Goal: Information Seeking & Learning: Learn about a topic

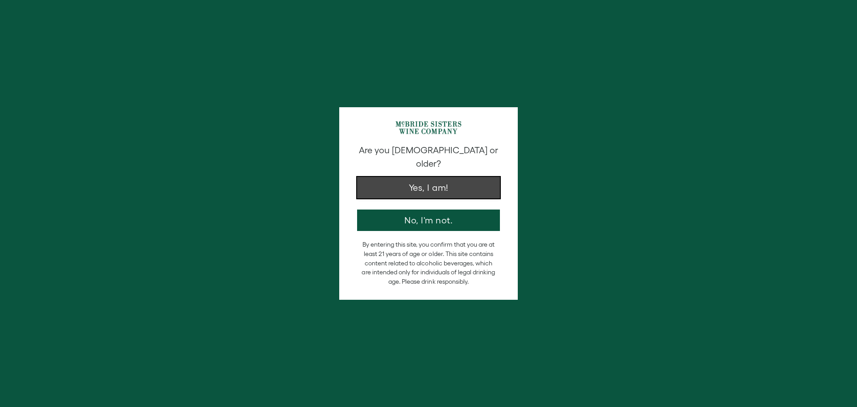
click at [448, 179] on button "Yes, I am!" at bounding box center [428, 187] width 143 height 21
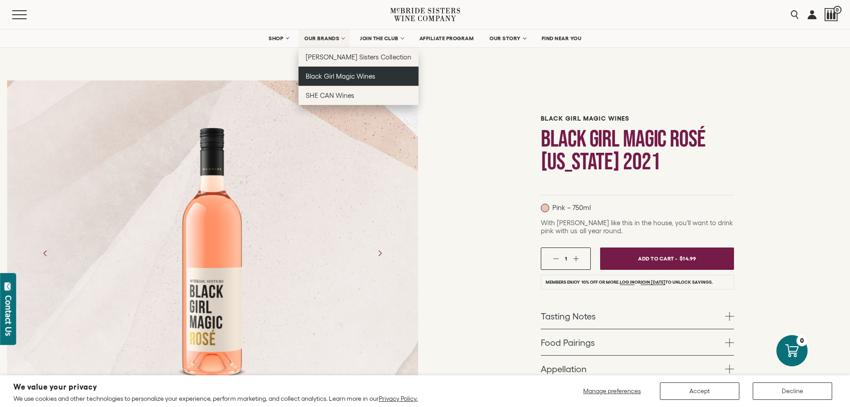
click at [321, 76] on span "Black Girl Magic Wines" at bounding box center [341, 76] width 70 height 8
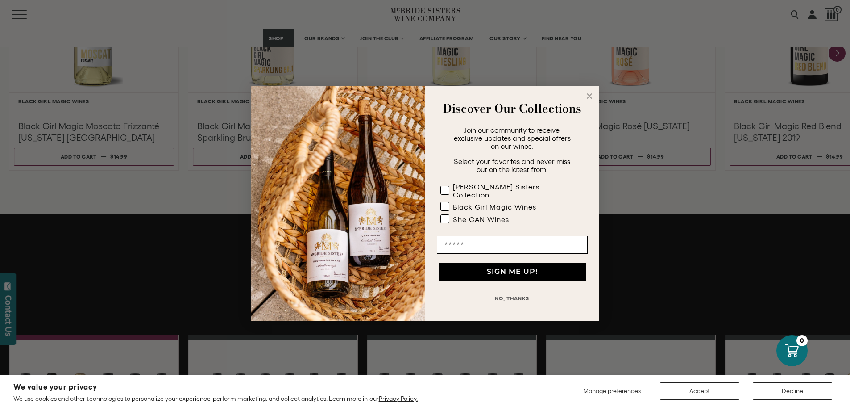
scroll to position [848, 0]
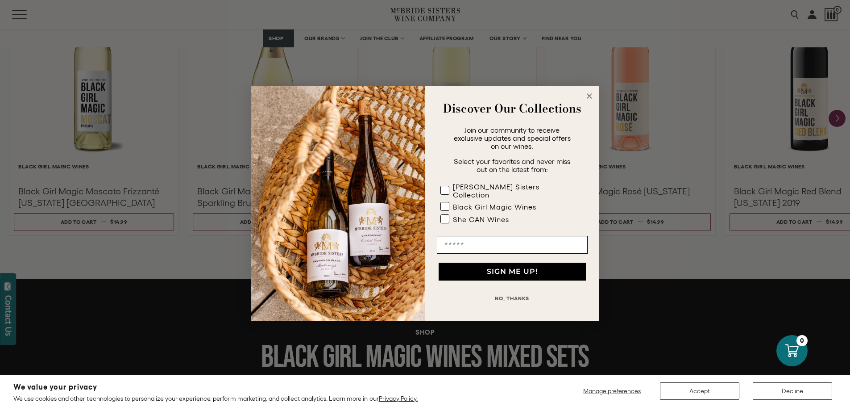
click at [590, 99] on circle "Close dialog" at bounding box center [589, 96] width 10 height 10
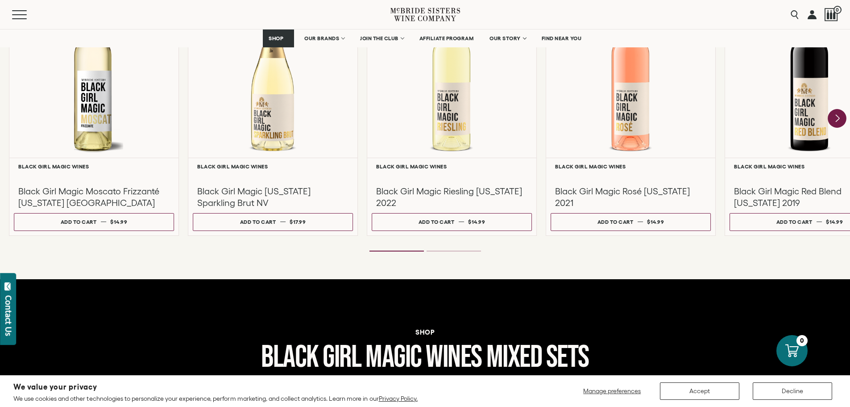
click at [832, 116] on icon "Next" at bounding box center [837, 118] width 19 height 19
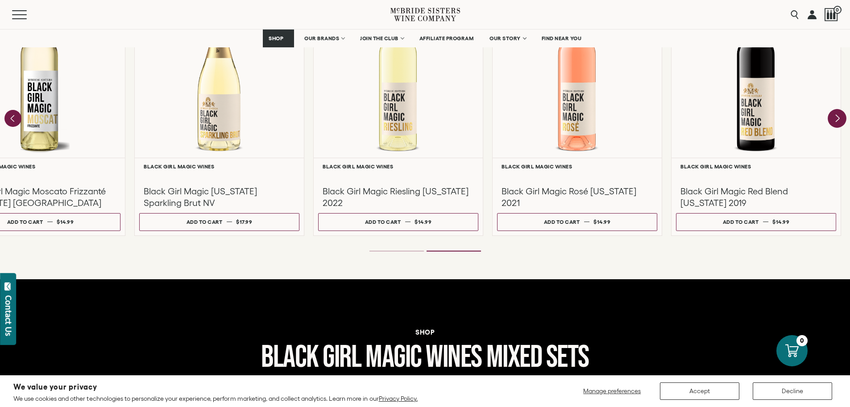
click at [0, 0] on div at bounding box center [0, 0] width 0 height 0
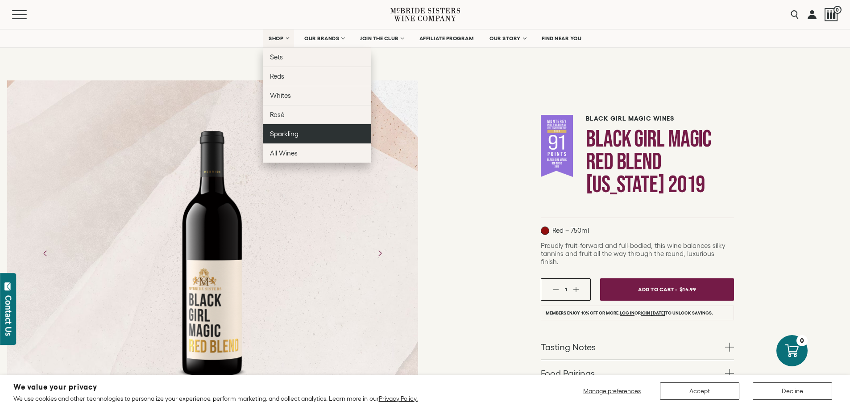
click at [280, 132] on span "Sparkling" at bounding box center [284, 134] width 29 height 8
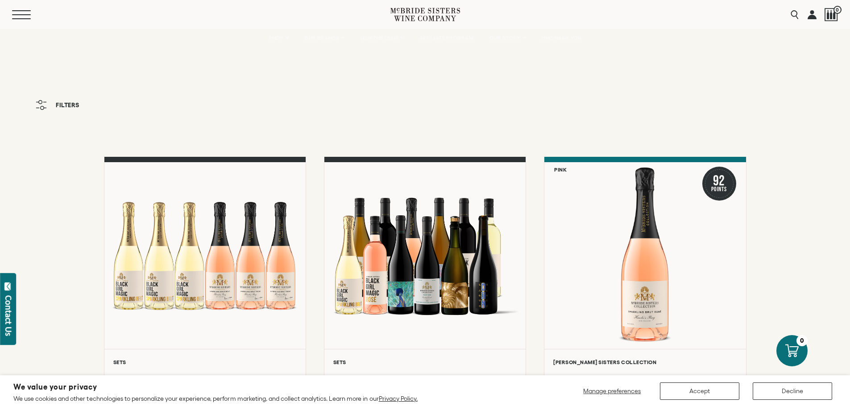
click at [21, 13] on button "Menu" at bounding box center [28, 14] width 32 height 9
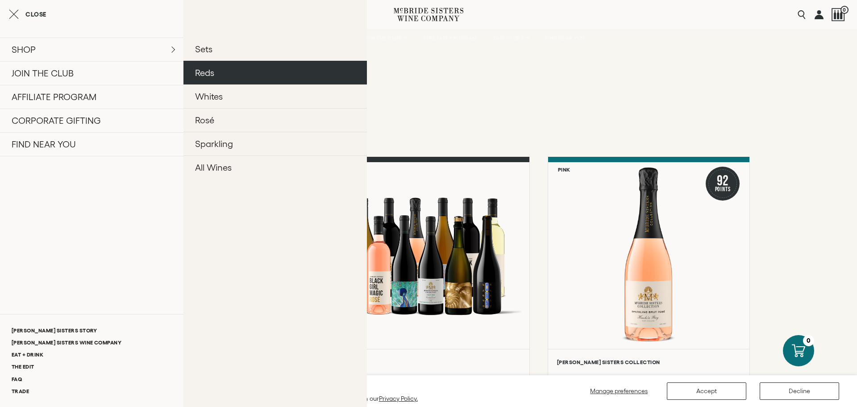
click at [310, 80] on link "Reds" at bounding box center [274, 73] width 183 height 24
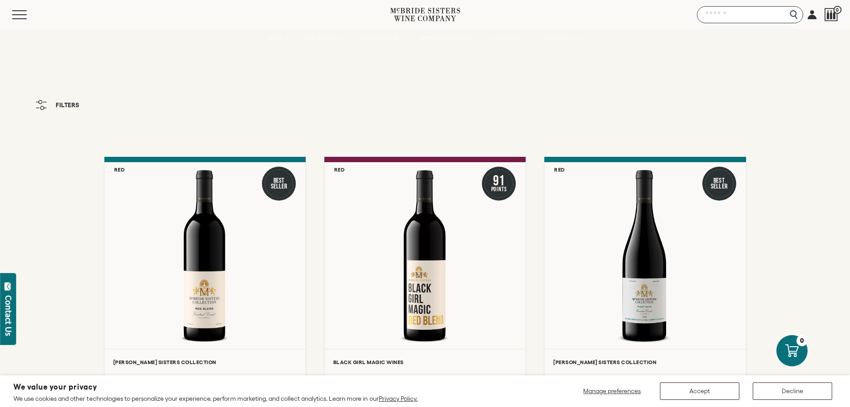
click at [796, 12] on input "Search" at bounding box center [750, 14] width 106 height 17
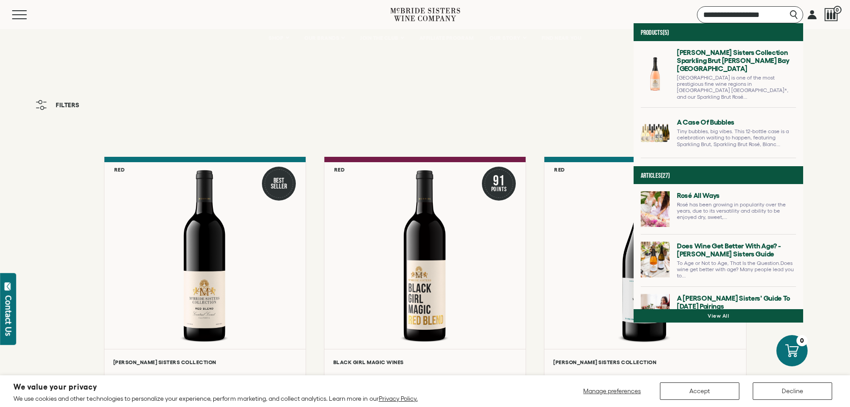
type input "**********"
